Goal: Information Seeking & Learning: Check status

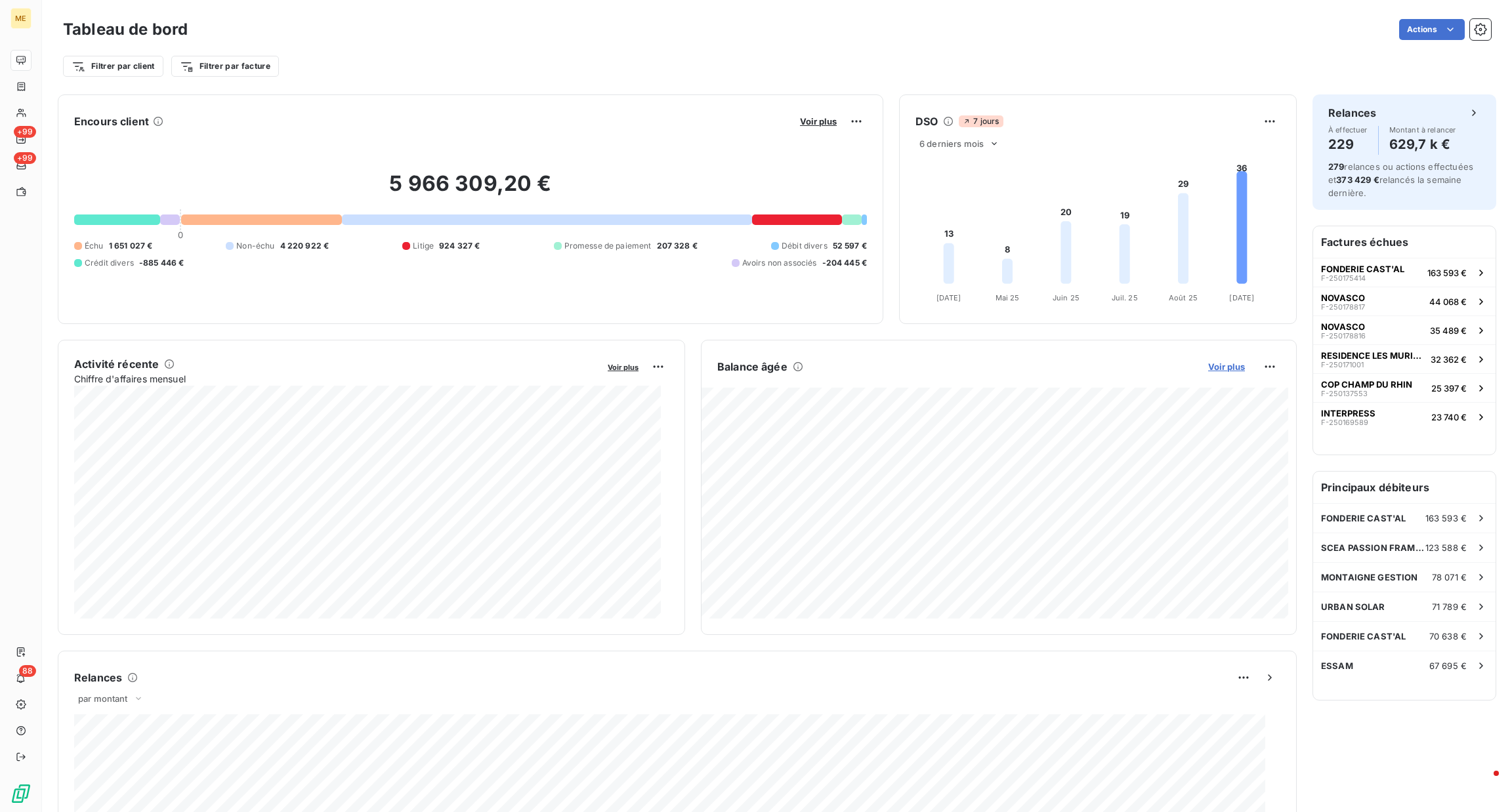
click at [1208, 366] on span "Voir plus" at bounding box center [1226, 366] width 37 height 10
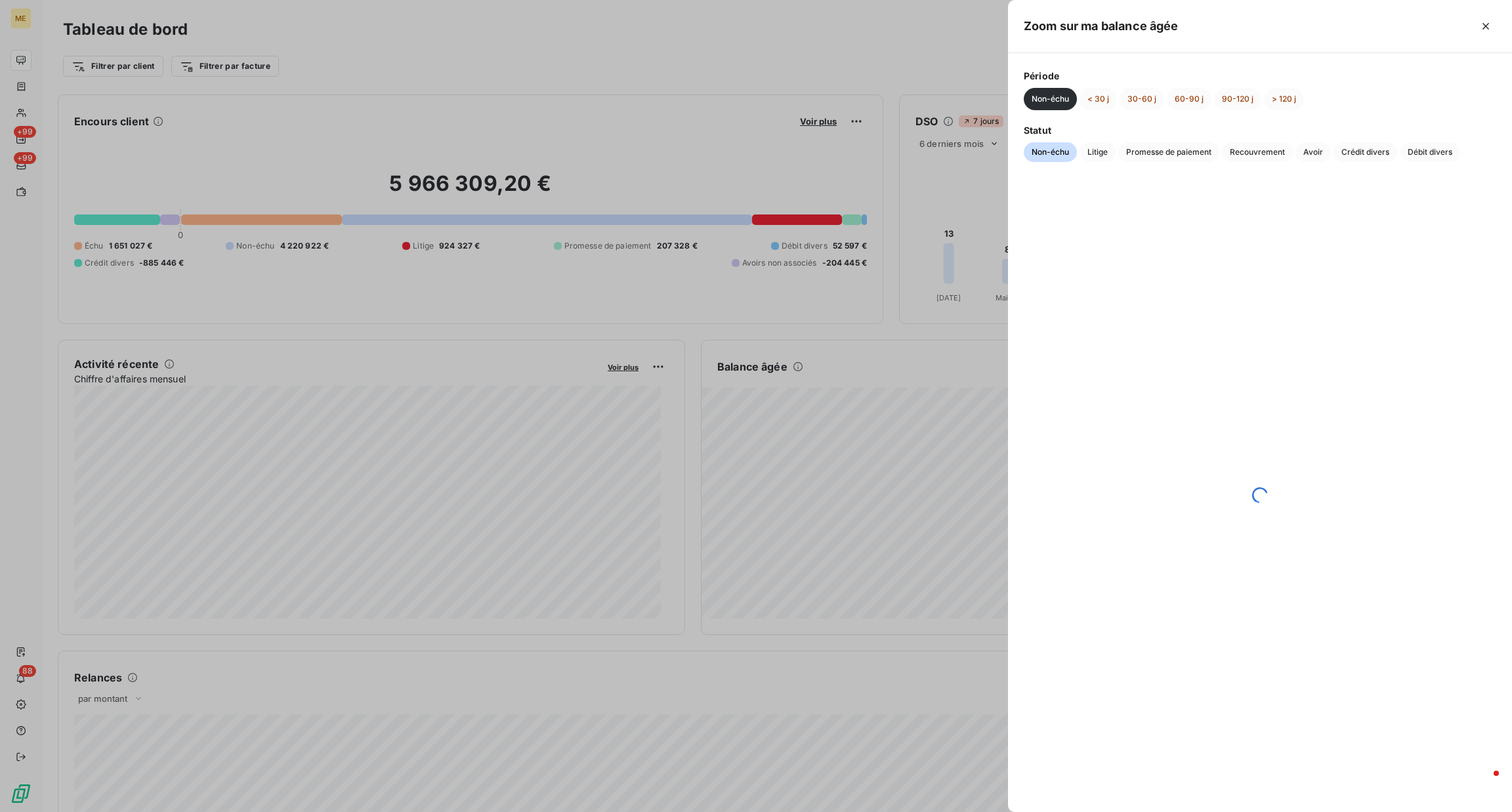
click at [1263, 107] on div "Non-échu < 30 j 30-60 j 60-90 j 90-120 j > 120 j" at bounding box center [1260, 99] width 473 height 23
click at [1468, 25] on div at bounding box center [1337, 26] width 318 height 21
click at [1475, 27] on div at bounding box center [1337, 26] width 318 height 21
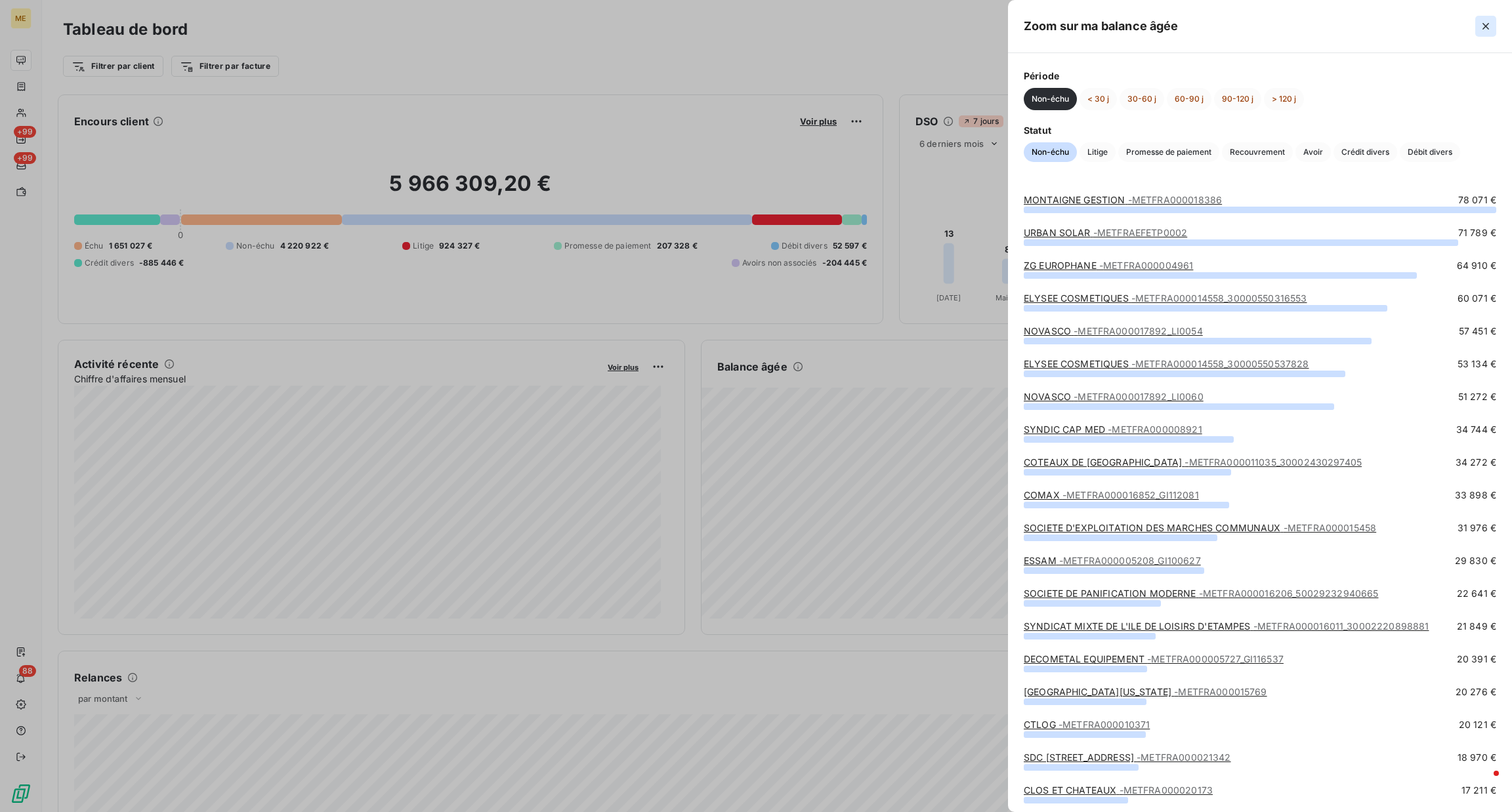
click at [1477, 29] on button "button" at bounding box center [1486, 26] width 21 height 21
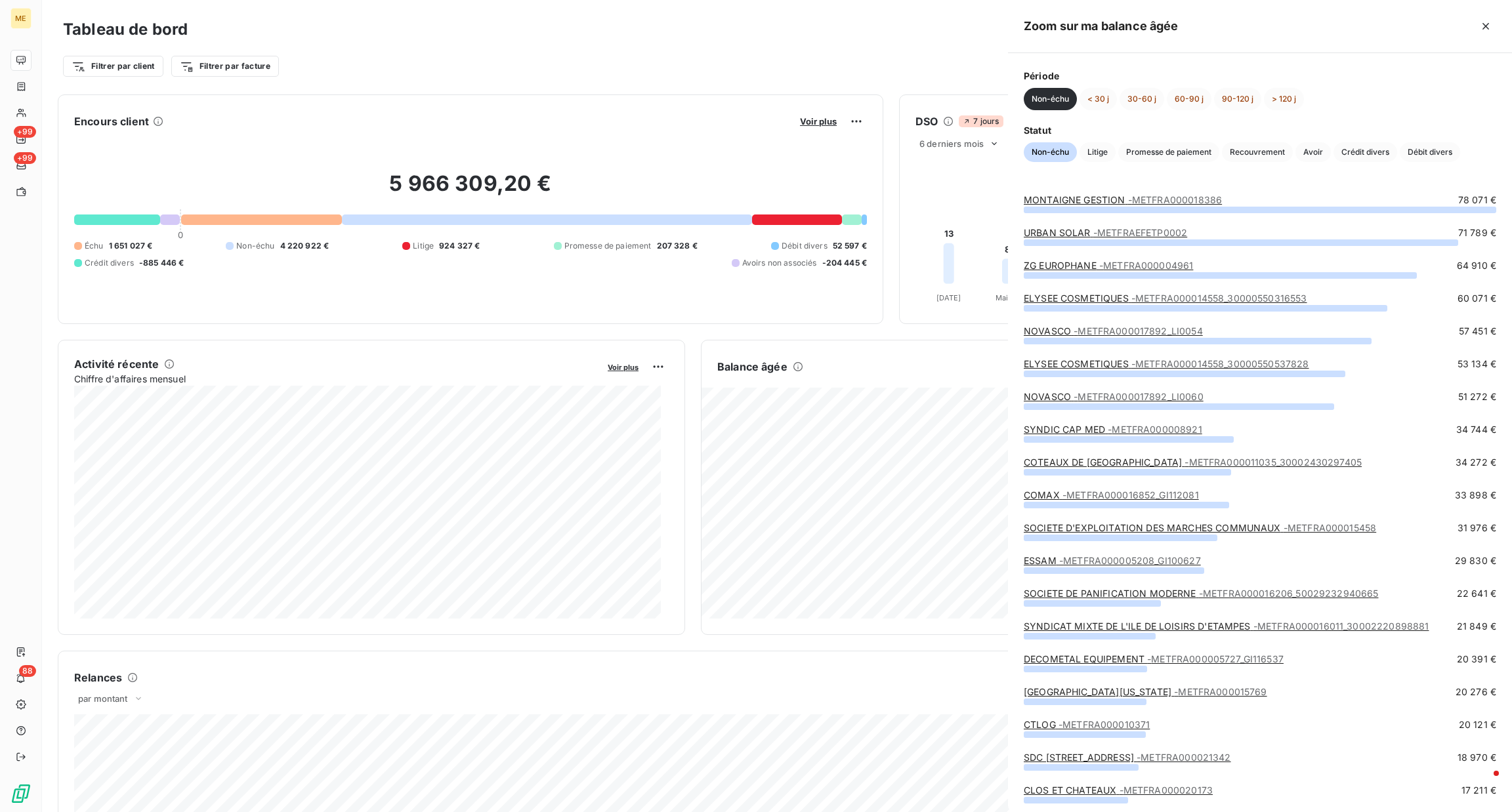
click at [1479, 29] on div at bounding box center [1337, 26] width 318 height 21
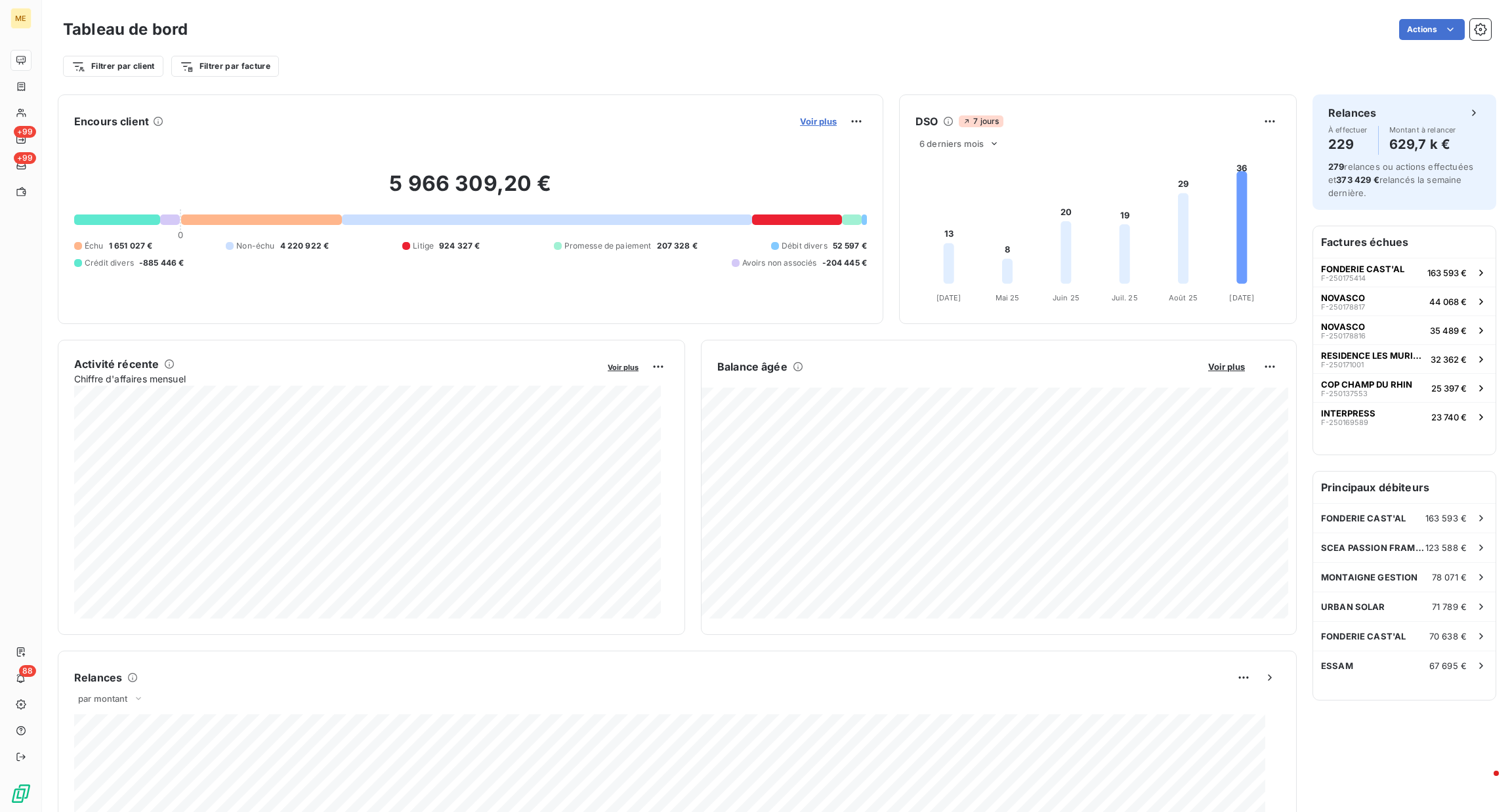
click at [800, 119] on span "Voir plus" at bounding box center [818, 121] width 37 height 10
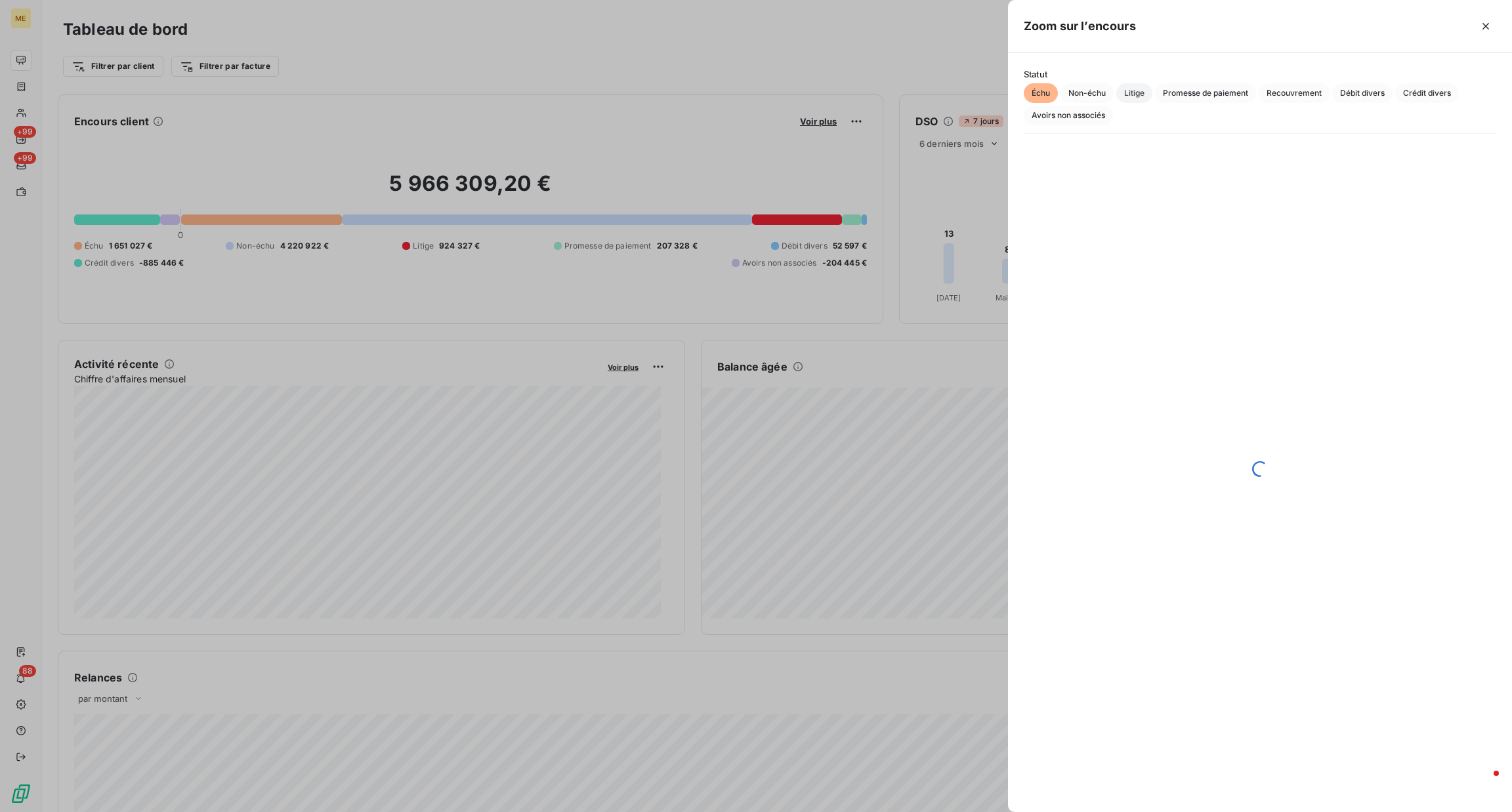
click at [1133, 103] on span "Litige" at bounding box center [1133, 93] width 36 height 20
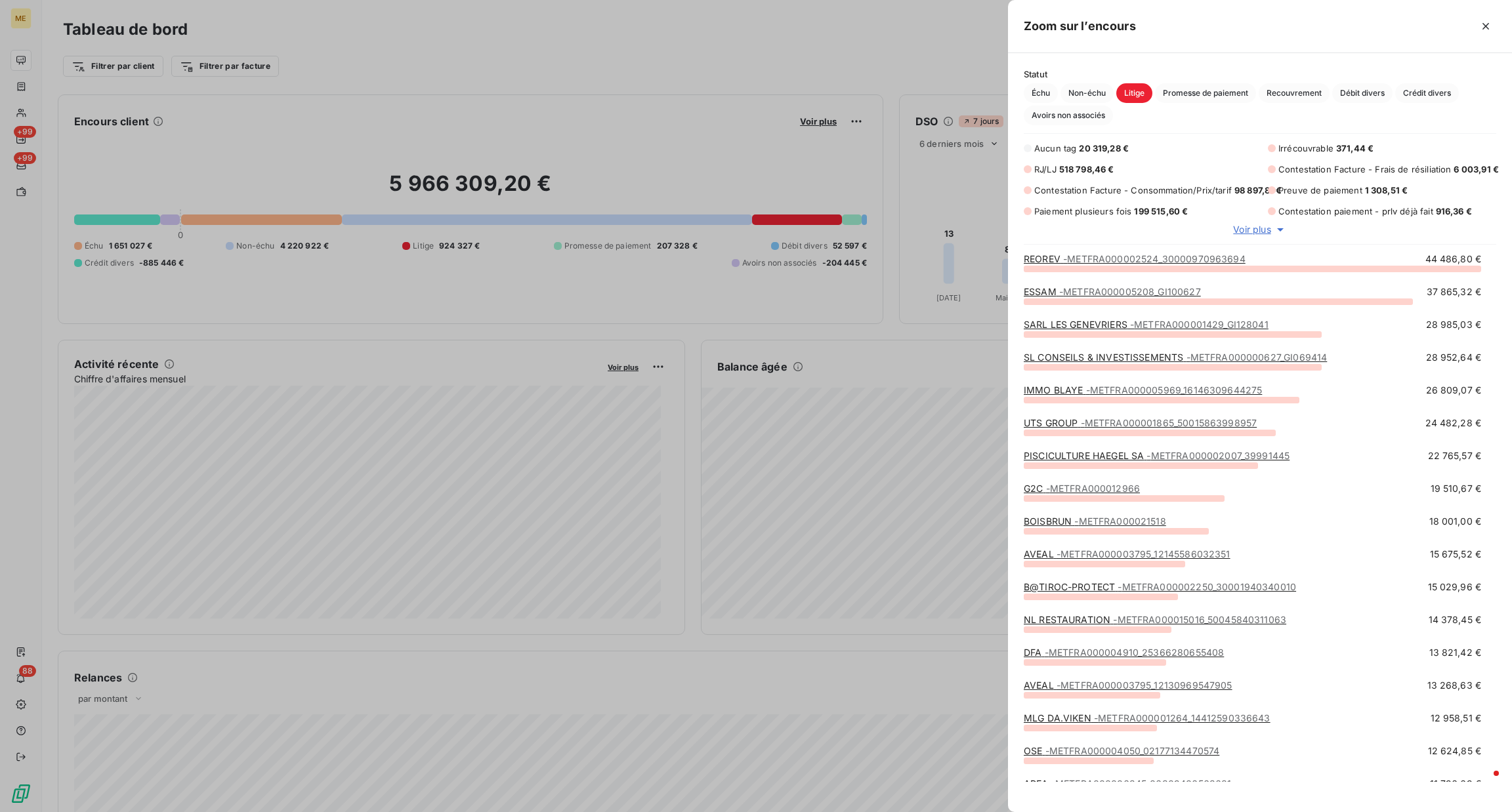
scroll to position [529, 489]
click at [1260, 220] on div "Aucun tag 20 319,28 € Irrécouvrable 371,44 € RJ/LJ 518 798,46 € Contestation Fa…" at bounding box center [1260, 189] width 504 height 95
click at [1258, 225] on span "Voir plus" at bounding box center [1252, 229] width 37 height 13
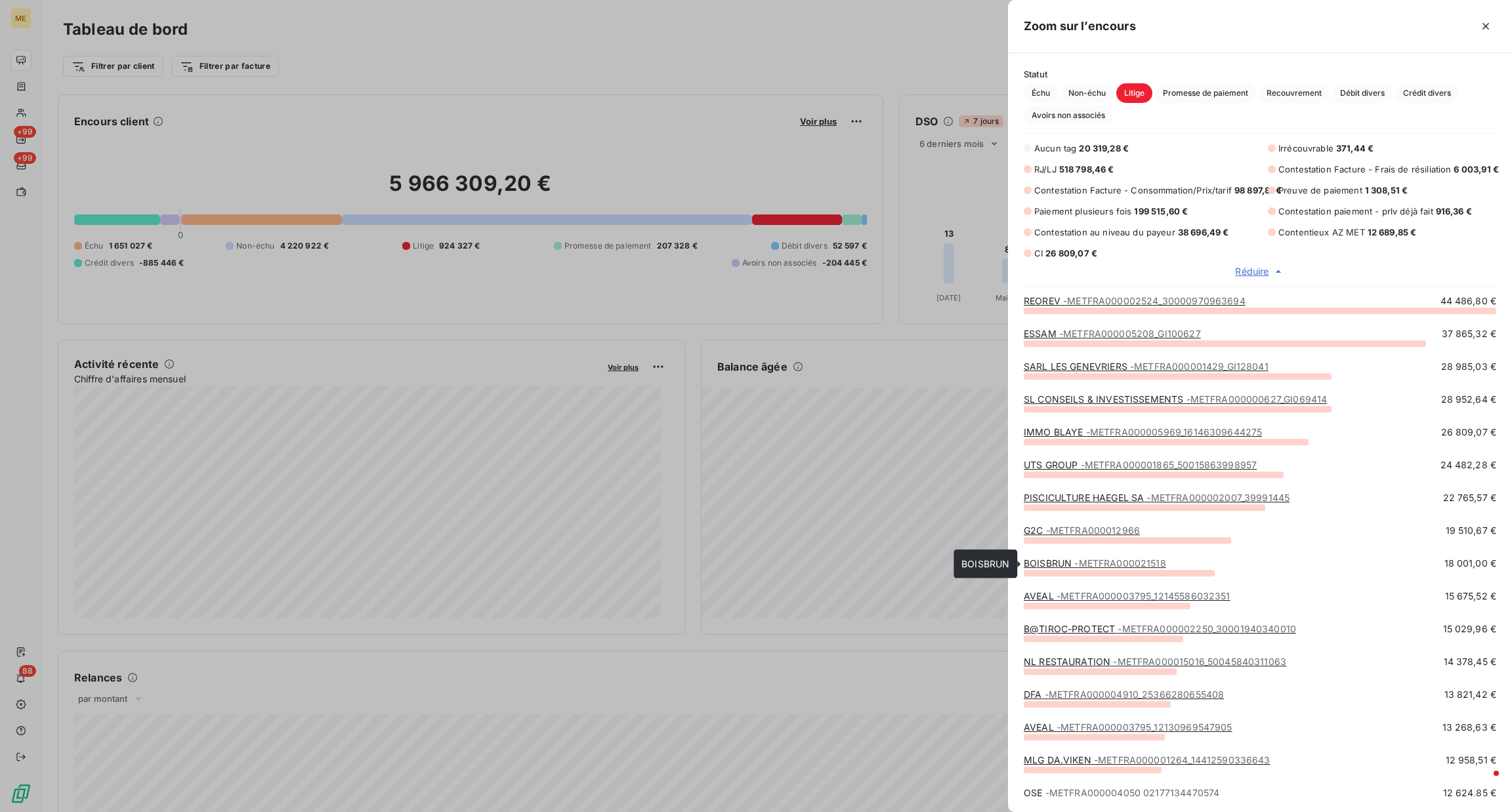
click at [1100, 567] on span "- METFRA000021518" at bounding box center [1119, 563] width 91 height 11
